Goal: Task Accomplishment & Management: Manage account settings

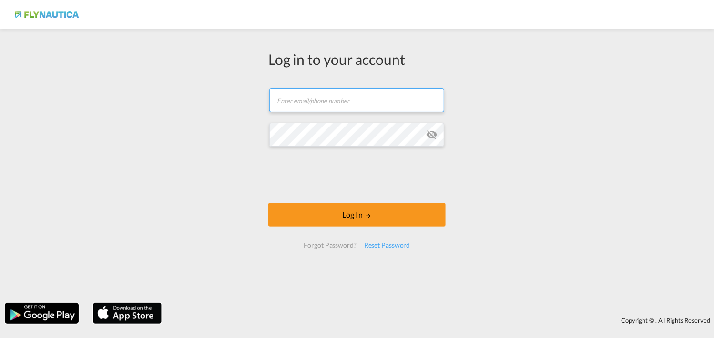
click at [366, 101] on input "text" at bounding box center [356, 100] width 175 height 24
paste input "[EMAIL_ADDRESS][DOMAIN_NAME]"
type input "[EMAIL_ADDRESS][DOMAIN_NAME]"
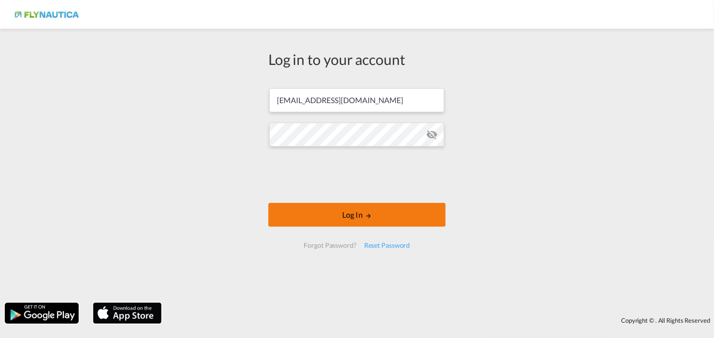
click at [347, 215] on button "Log In" at bounding box center [356, 215] width 177 height 24
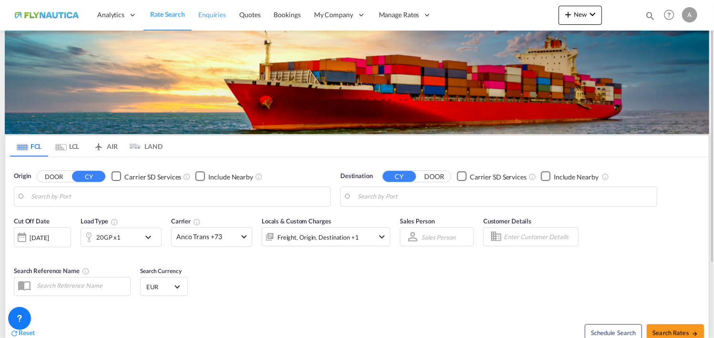
click at [203, 14] on span "Enquiries" at bounding box center [212, 14] width 28 height 8
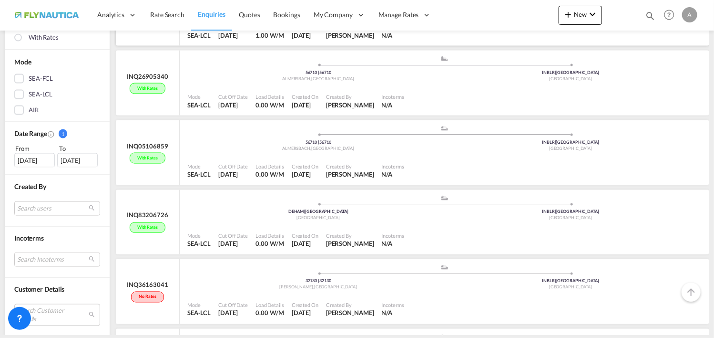
scroll to position [429, 0]
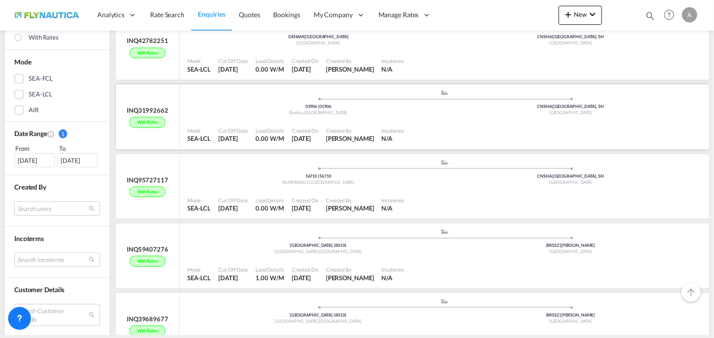
click at [368, 136] on span "Sheik Mohamed" at bounding box center [350, 138] width 48 height 8
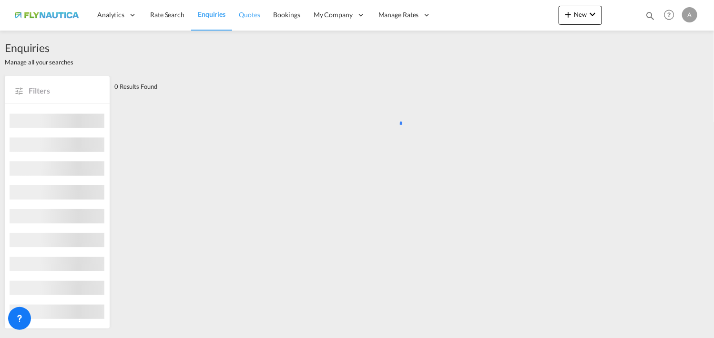
click at [246, 18] on span "Quotes" at bounding box center [249, 14] width 21 height 8
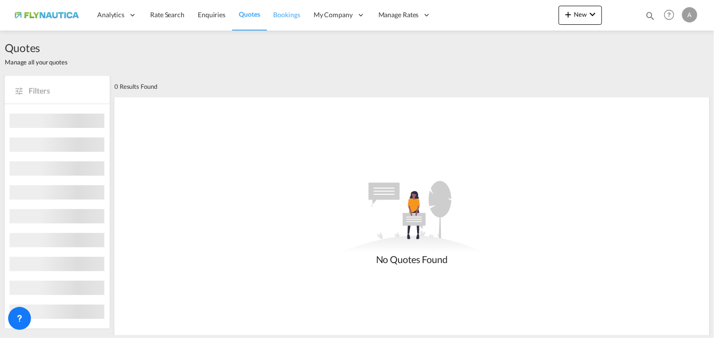
click at [280, 15] on span "Bookings" at bounding box center [287, 14] width 27 height 8
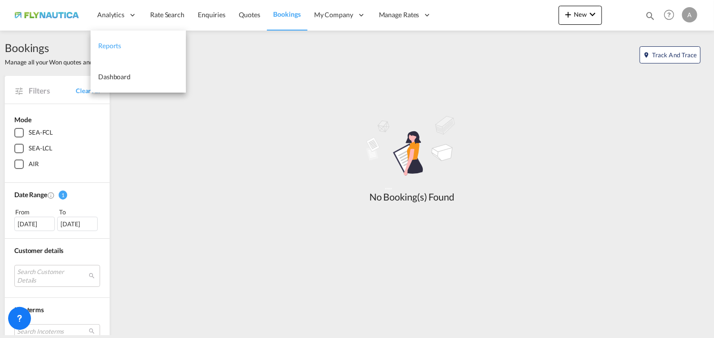
click at [112, 42] on span "Reports" at bounding box center [109, 45] width 23 height 8
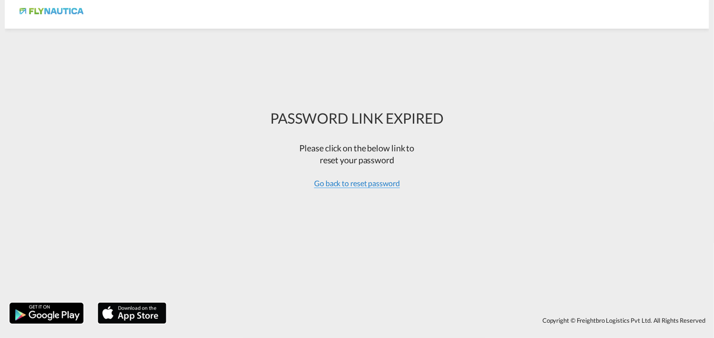
click at [344, 179] on span "Go back to reset password" at bounding box center [357, 183] width 86 height 10
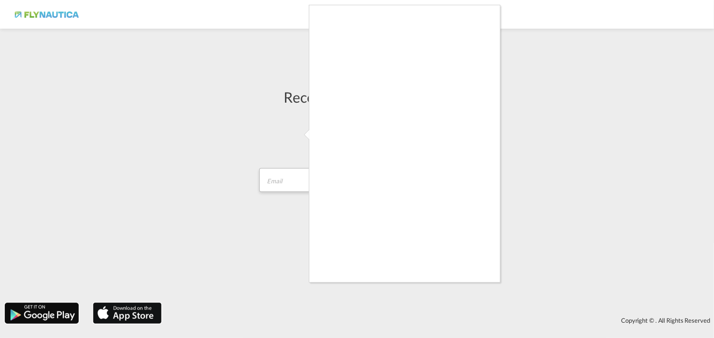
click at [291, 181] on div at bounding box center [357, 169] width 714 height 338
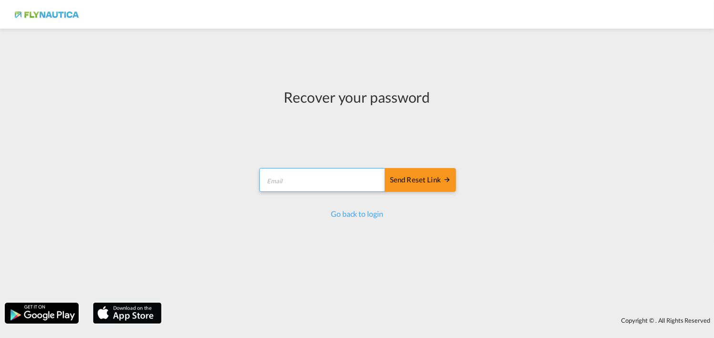
click at [293, 181] on input "email" at bounding box center [322, 180] width 126 height 24
type input "[EMAIL_ADDRESS][DOMAIN_NAME]"
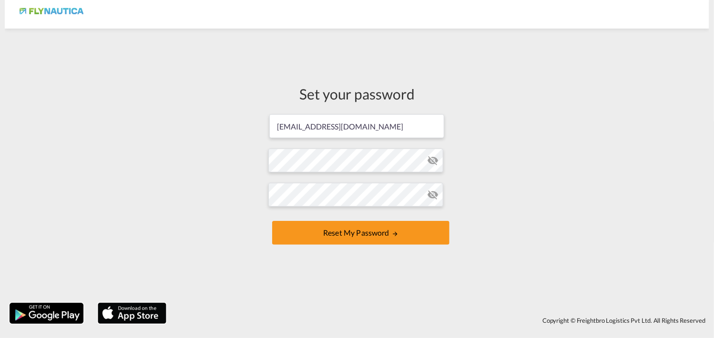
click at [432, 161] on md-icon "icon-eye-off" at bounding box center [432, 160] width 11 height 11
click at [437, 158] on md-icon "icon-eye-off" at bounding box center [432, 160] width 11 height 11
click at [428, 194] on md-icon "icon-eye-off" at bounding box center [432, 194] width 11 height 11
click at [164, 179] on div "Set your password [PERSON_NAME][EMAIL_ADDRESS][DOMAIN_NAME] Password must conta…" at bounding box center [357, 165] width 705 height 265
click at [701, 215] on div "Set your password [PERSON_NAME][EMAIL_ADDRESS][DOMAIN_NAME] Password must conta…" at bounding box center [357, 165] width 705 height 265
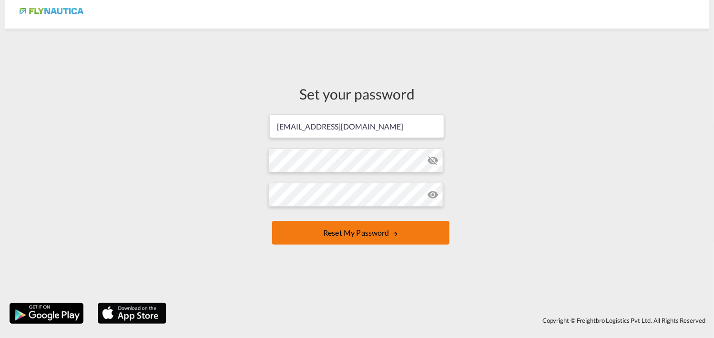
click at [345, 234] on button "Reset my password" at bounding box center [360, 233] width 177 height 24
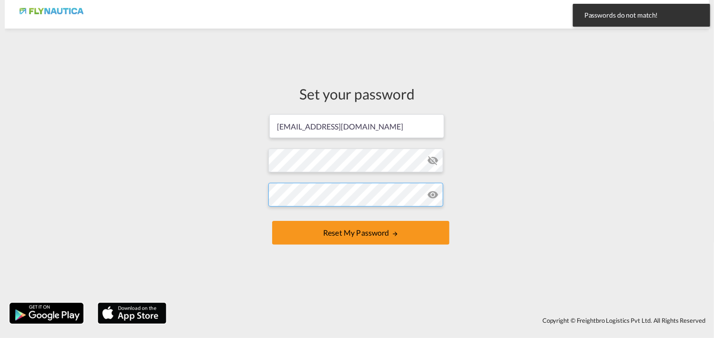
click at [128, 181] on div "Set your password [PERSON_NAME][EMAIL_ADDRESS][DOMAIN_NAME] Password must conta…" at bounding box center [357, 165] width 705 height 265
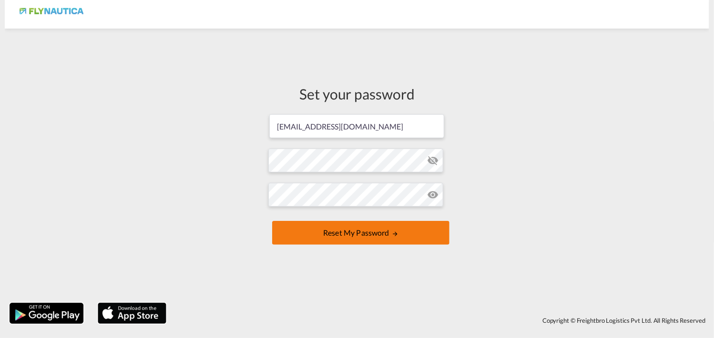
click at [330, 235] on button "Reset my password" at bounding box center [360, 233] width 177 height 24
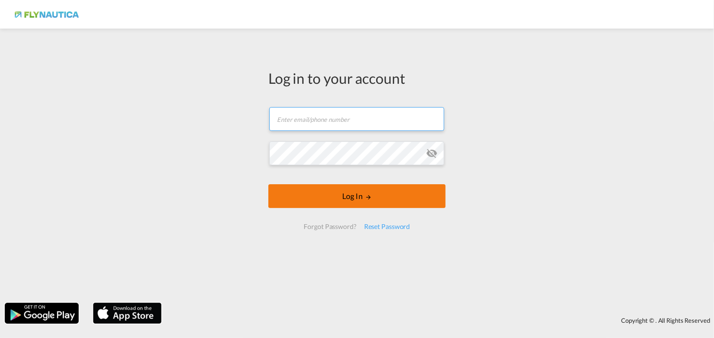
type input "[EMAIL_ADDRESS][DOMAIN_NAME]"
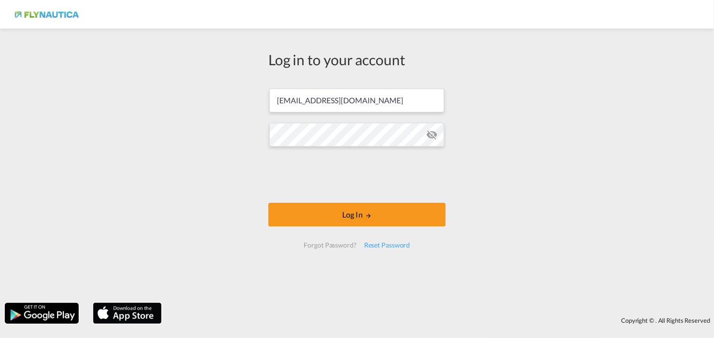
click at [442, 148] on form "alina.iskaev@flynautica.com Log In Forgot Password? Reset Password" at bounding box center [356, 168] width 177 height 179
click at [436, 153] on form "alina.iskaev@flynautica.com Log In Forgot Password? Reset Password" at bounding box center [356, 168] width 177 height 179
click at [429, 134] on md-input-container at bounding box center [356, 135] width 175 height 26
click at [428, 134] on md-icon "icon-eye-off" at bounding box center [431, 134] width 11 height 11
